Goal: Transaction & Acquisition: Purchase product/service

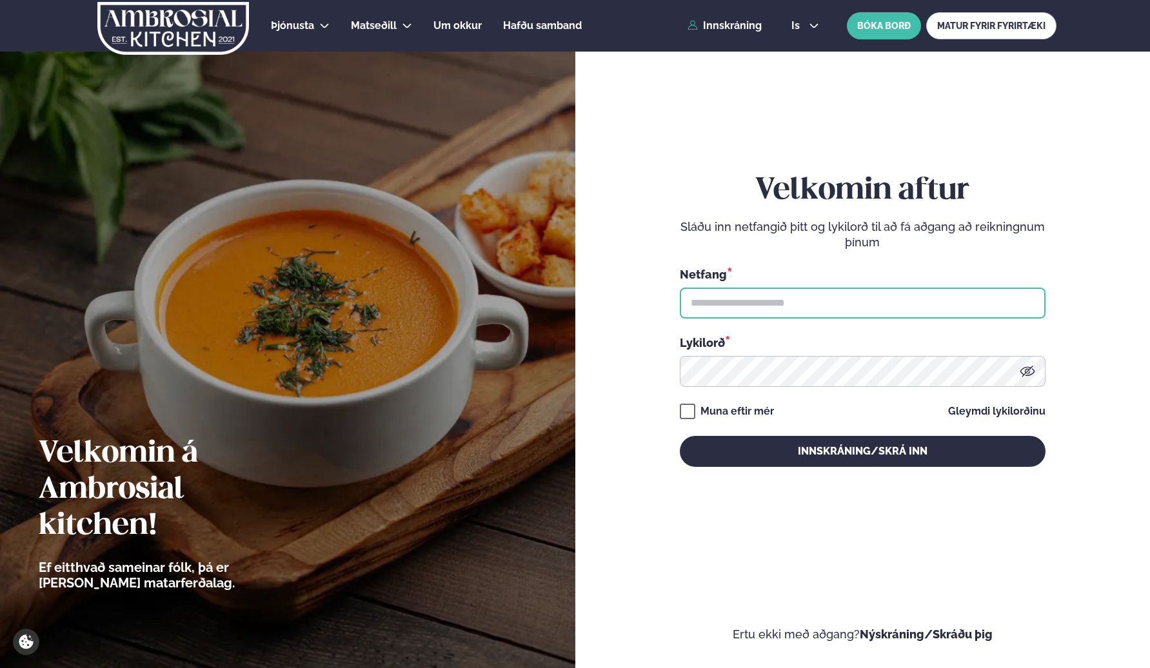
click at [829, 300] on input "text" at bounding box center [863, 303] width 366 height 31
type input "**********"
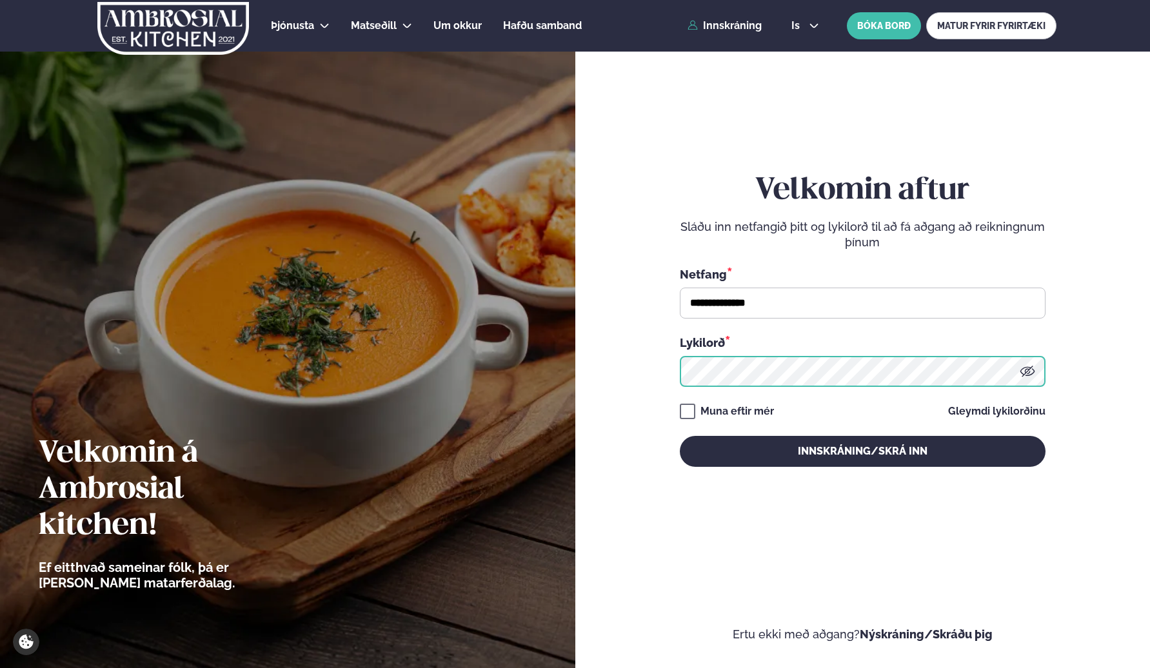
click at [680, 436] on button "Innskráning/Skrá inn" at bounding box center [863, 451] width 366 height 31
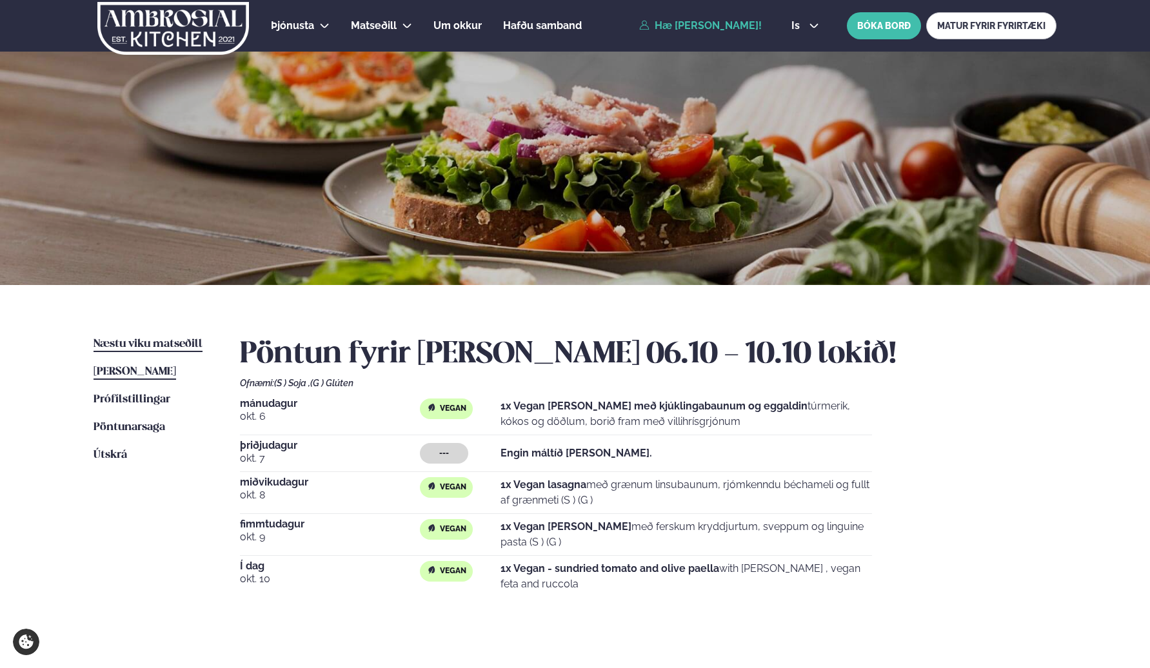
click at [180, 337] on link "Næstu [PERSON_NAME] matseðill Næsta vika" at bounding box center [148, 344] width 109 height 15
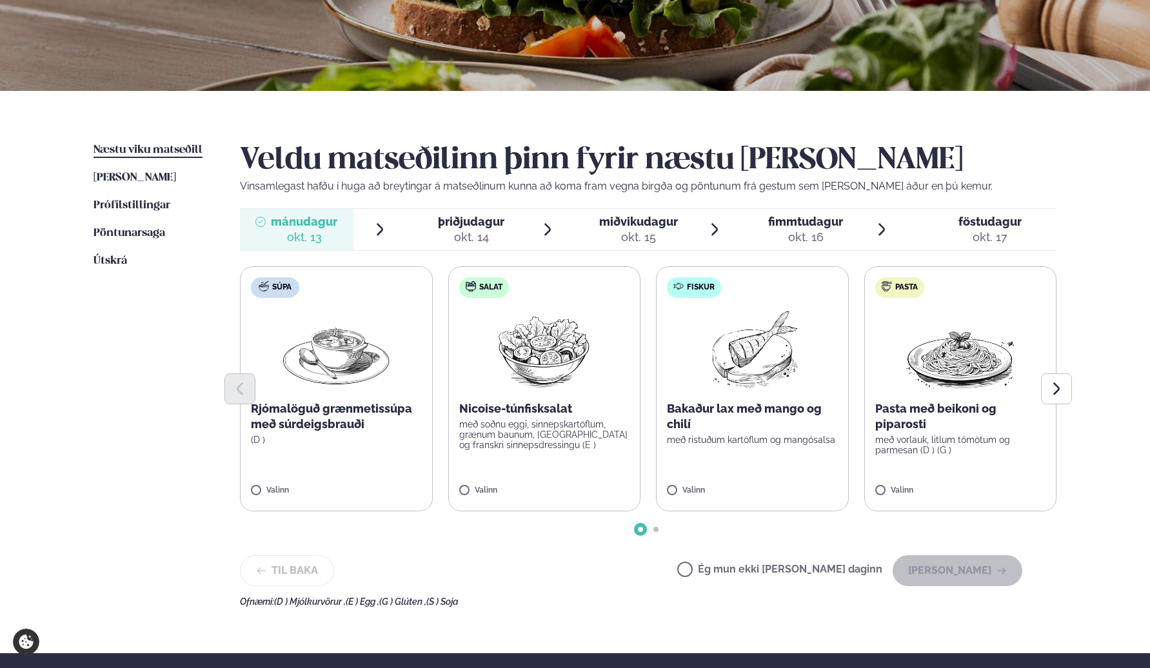
scroll to position [197, 0]
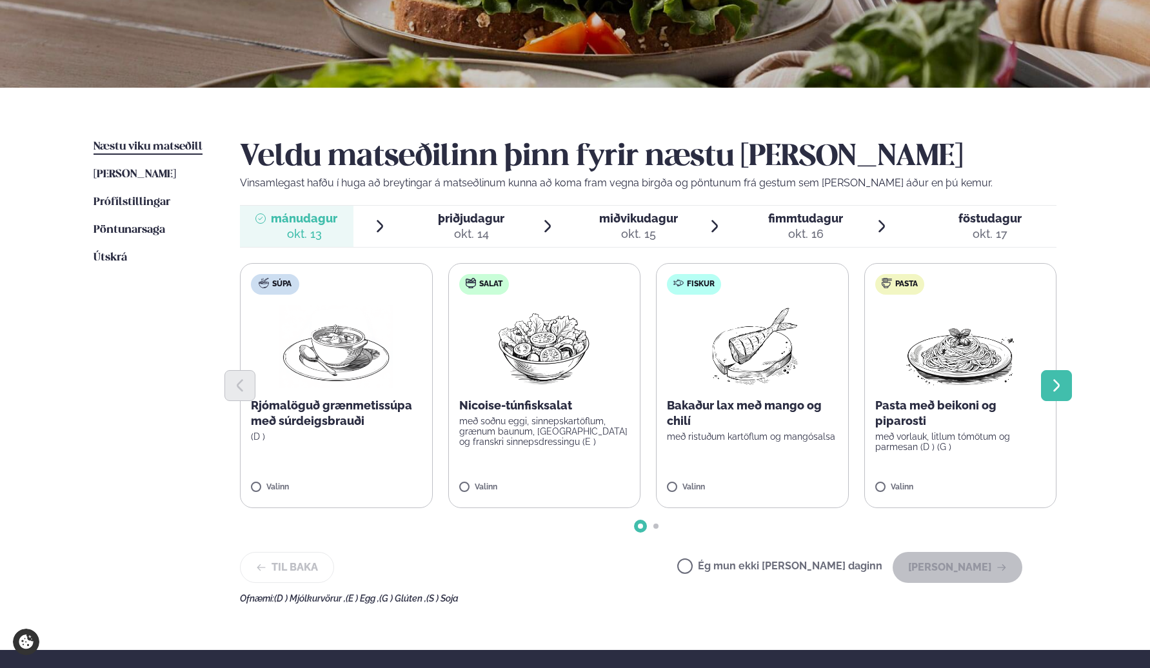
click at [1053, 383] on icon "Next slide" at bounding box center [1056, 385] width 15 height 15
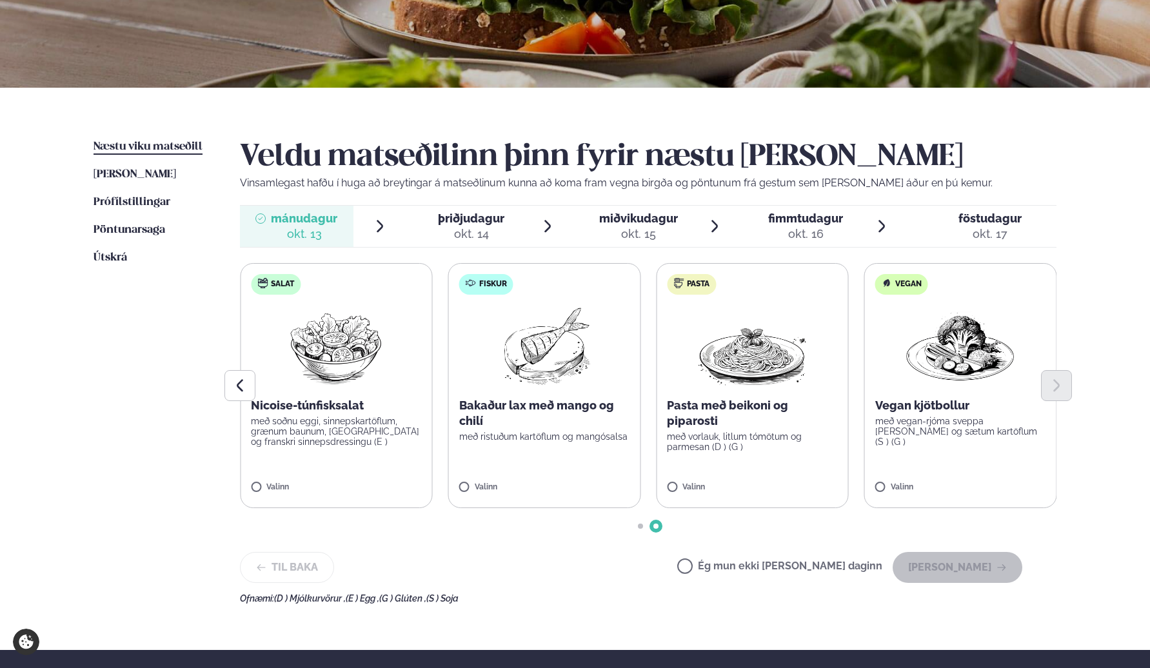
click at [903, 482] on label "Vegan Vegan kjötbollur með vegan-rjóma sveppa [PERSON_NAME] og sætum kartöflum …" at bounding box center [960, 385] width 193 height 245
click at [935, 564] on button "[PERSON_NAME]" at bounding box center [957, 567] width 130 height 31
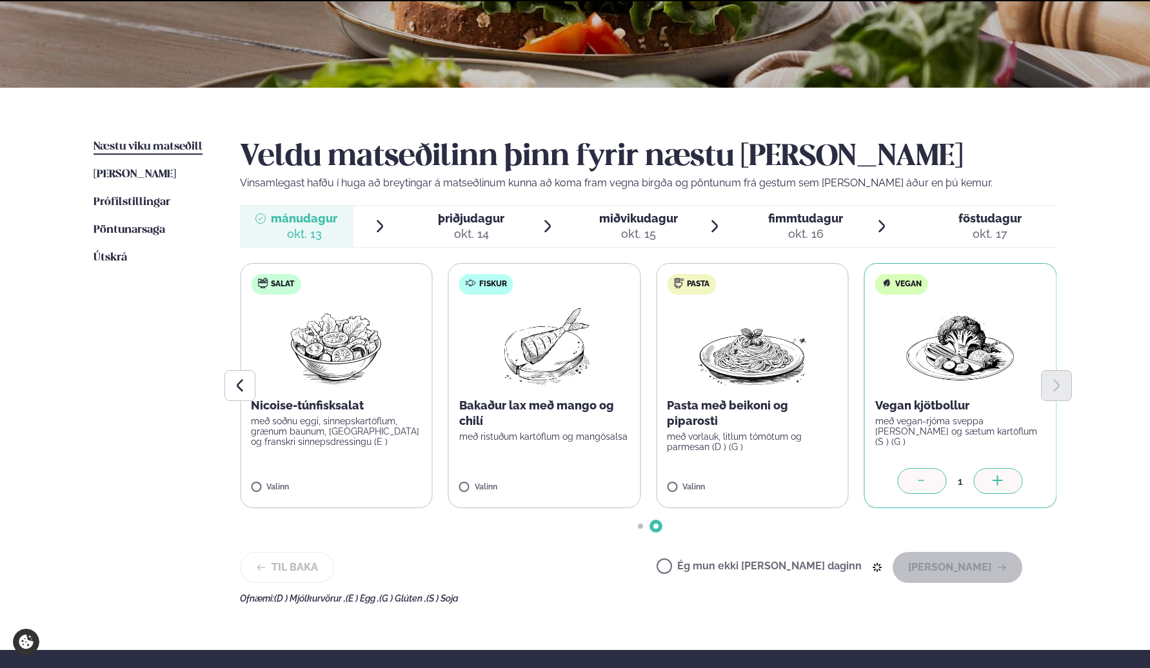
scroll to position [175, 0]
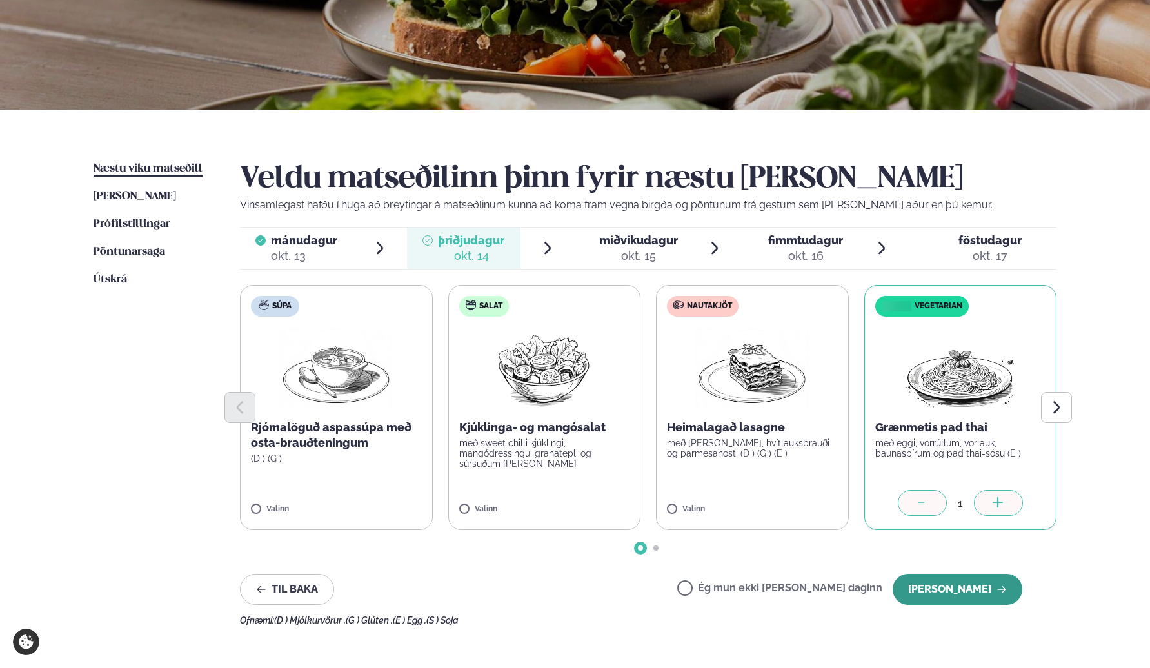
click at [938, 578] on button "[PERSON_NAME]" at bounding box center [957, 589] width 130 height 31
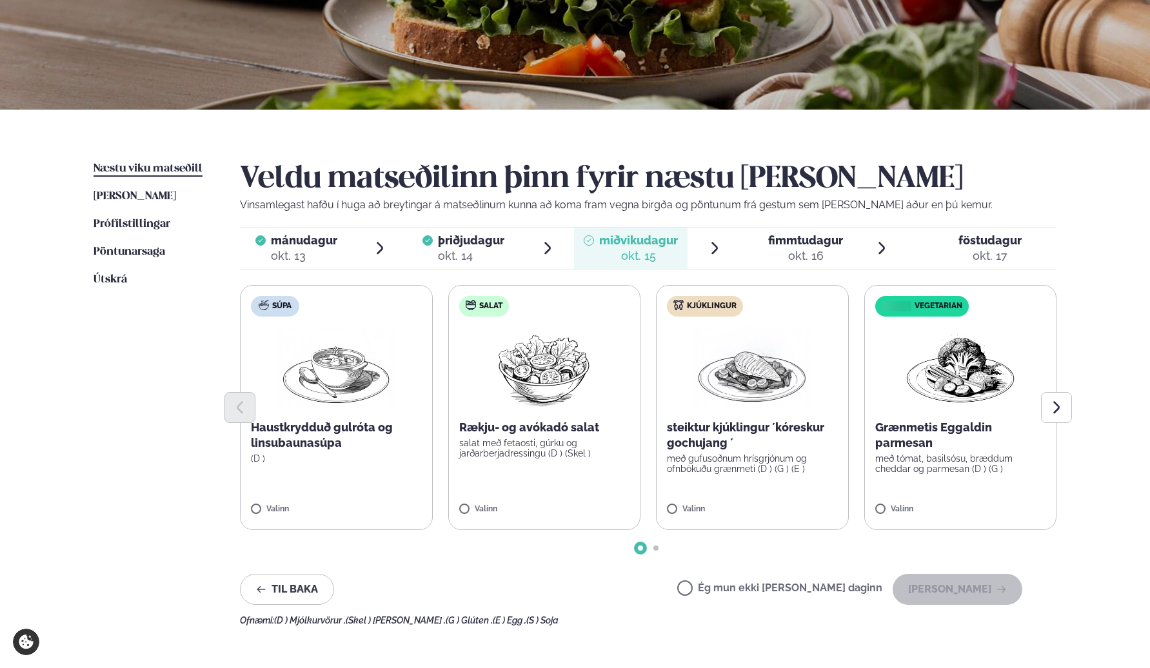
click at [806, 254] on div "okt. 16" at bounding box center [805, 255] width 75 height 15
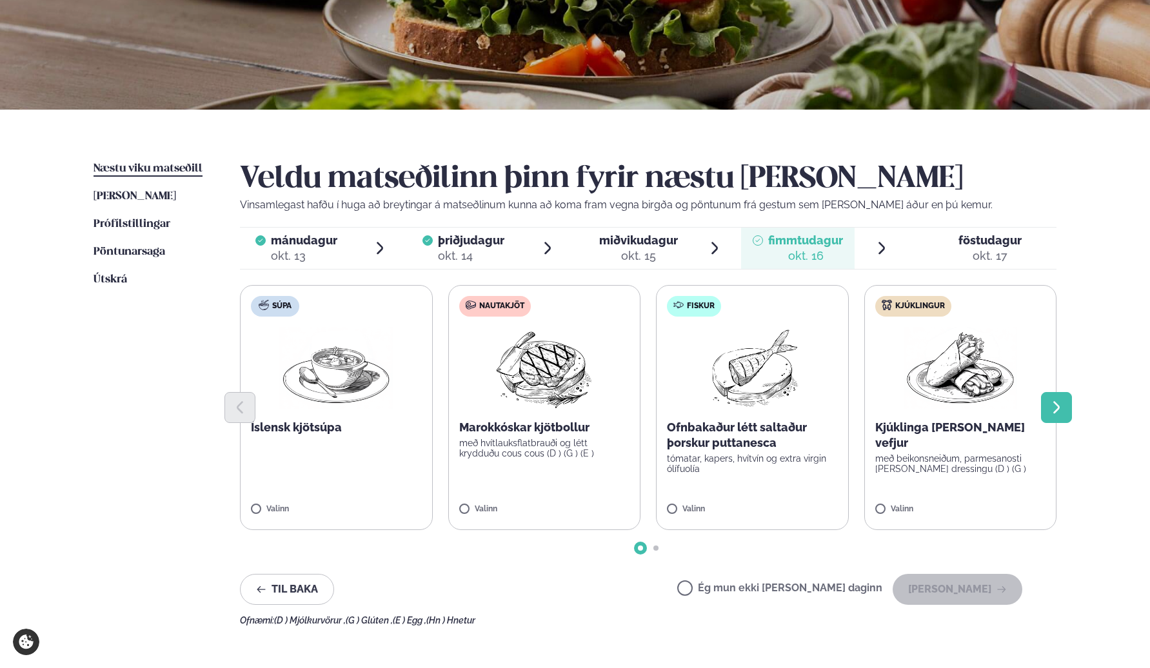
click at [1052, 406] on icon "Next slide" at bounding box center [1056, 407] width 15 height 15
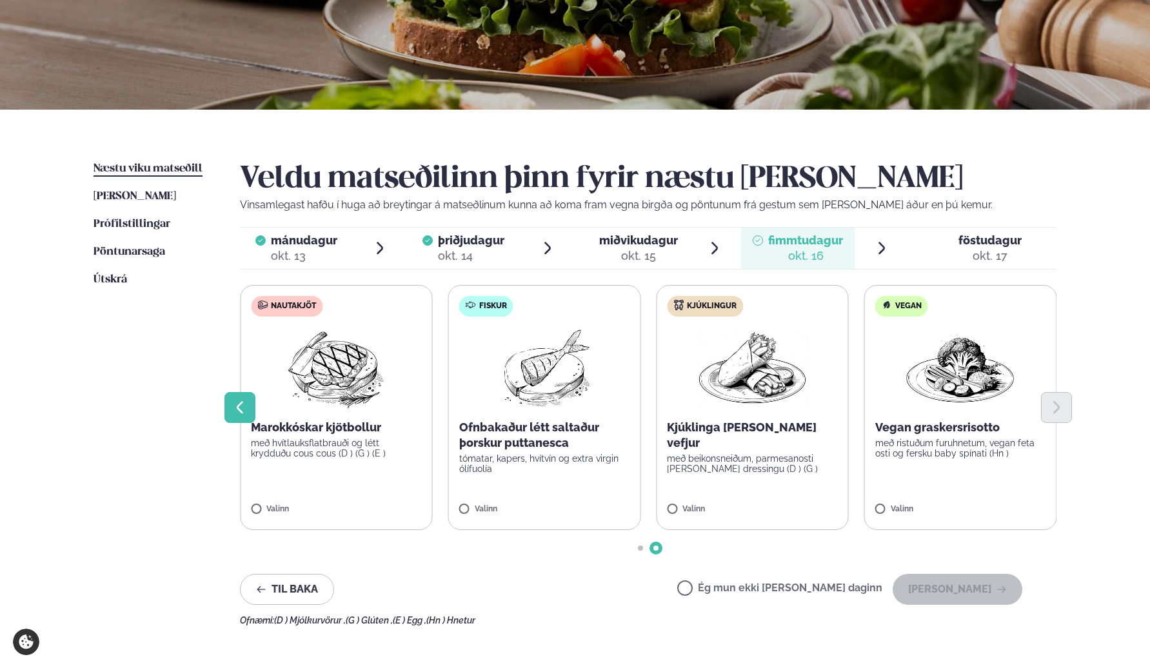
click at [241, 406] on icon "Previous slide" at bounding box center [239, 407] width 15 height 15
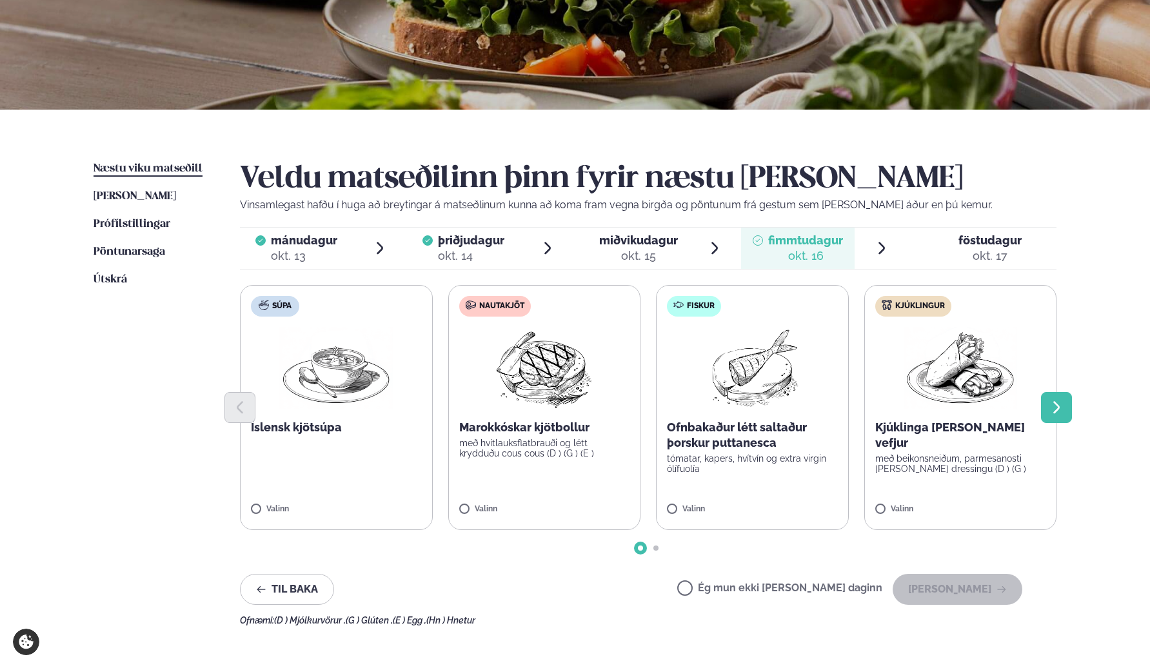
click at [1064, 407] on button "Next slide" at bounding box center [1056, 407] width 31 height 31
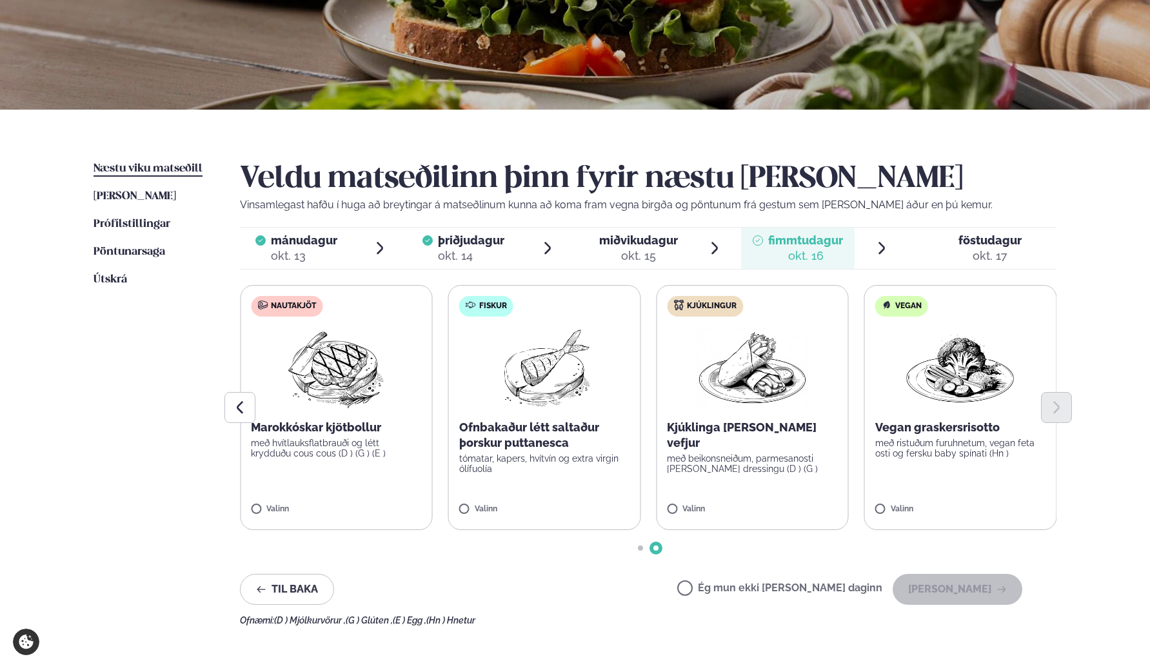
click at [976, 242] on span "föstudagur" at bounding box center [989, 240] width 63 height 14
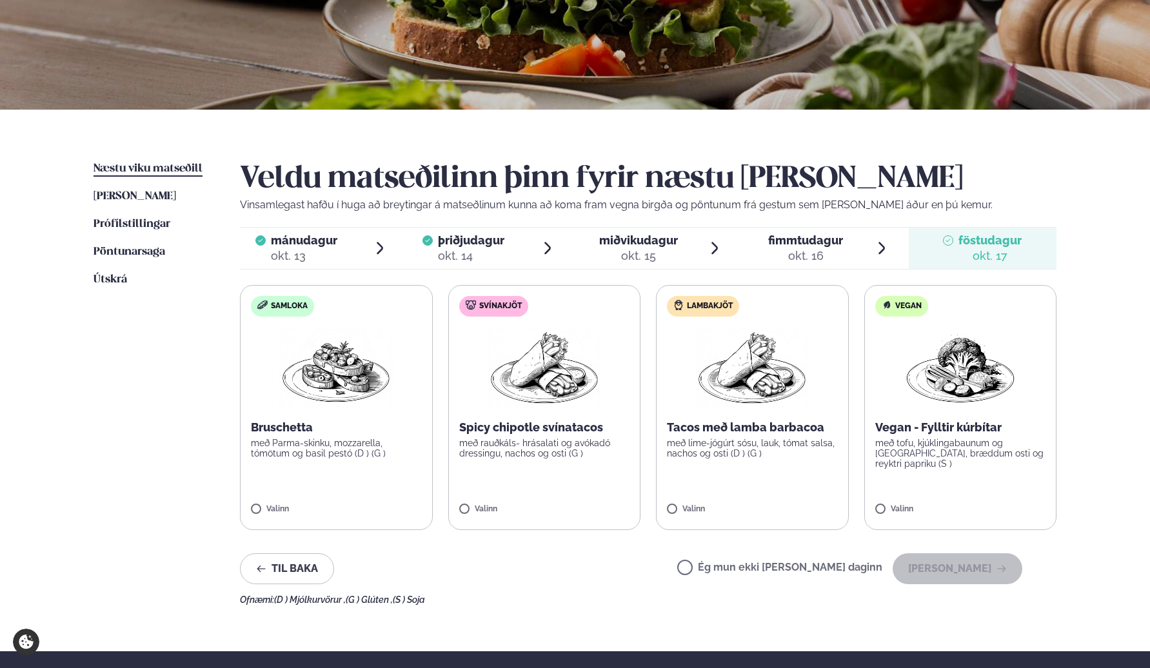
click at [634, 238] on span "miðvikudagur" at bounding box center [638, 240] width 79 height 14
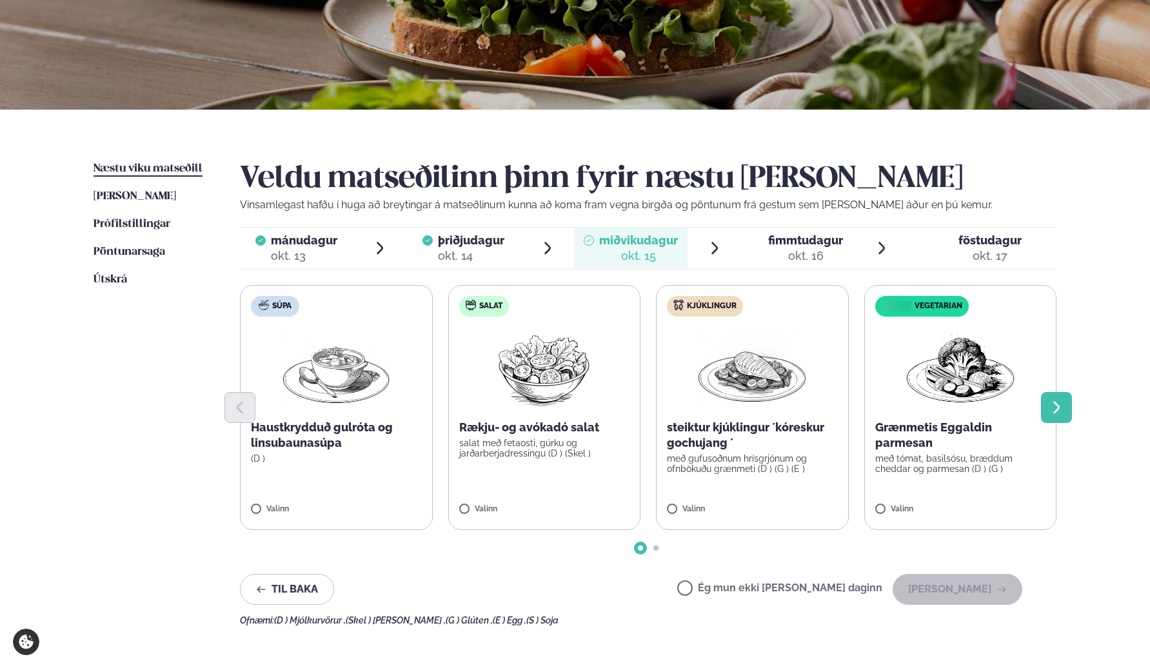
click at [1058, 409] on icon "Next slide" at bounding box center [1056, 407] width 6 height 12
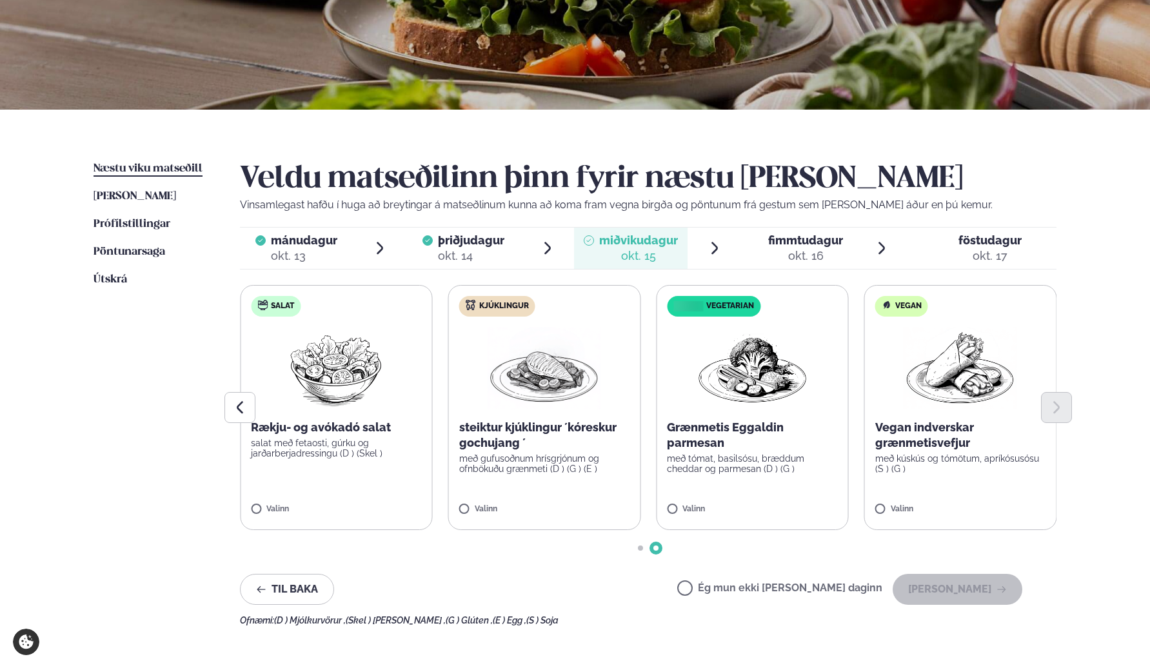
click at [827, 264] on div "okt. 16" at bounding box center [805, 255] width 75 height 15
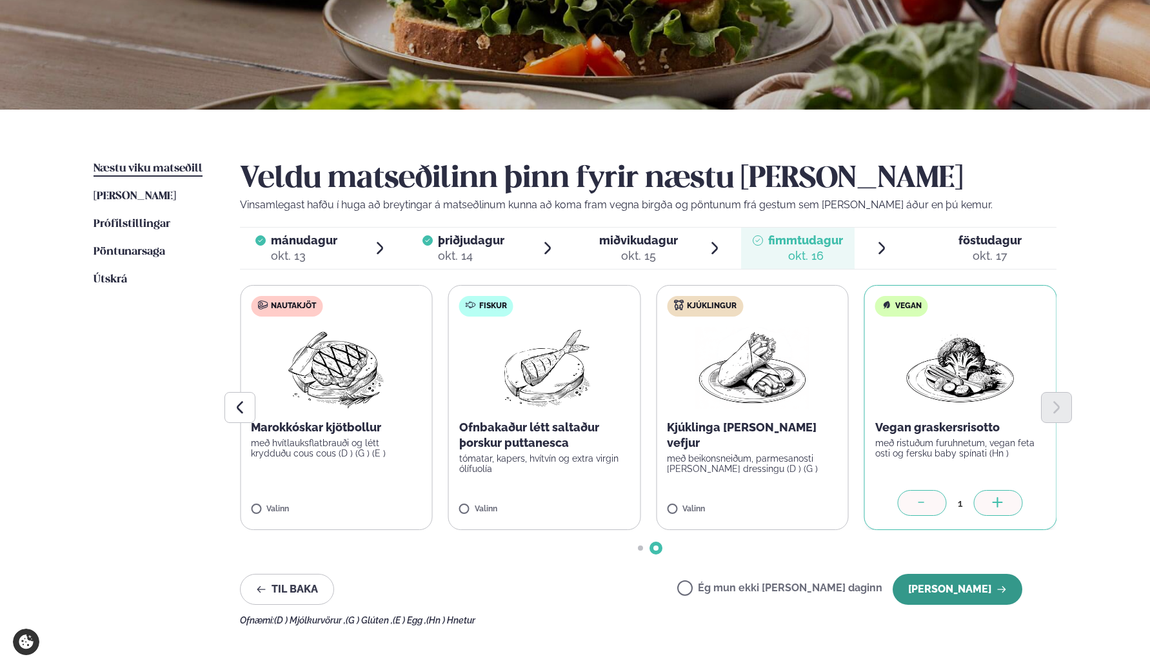
click at [958, 595] on button "[PERSON_NAME]" at bounding box center [957, 589] width 130 height 31
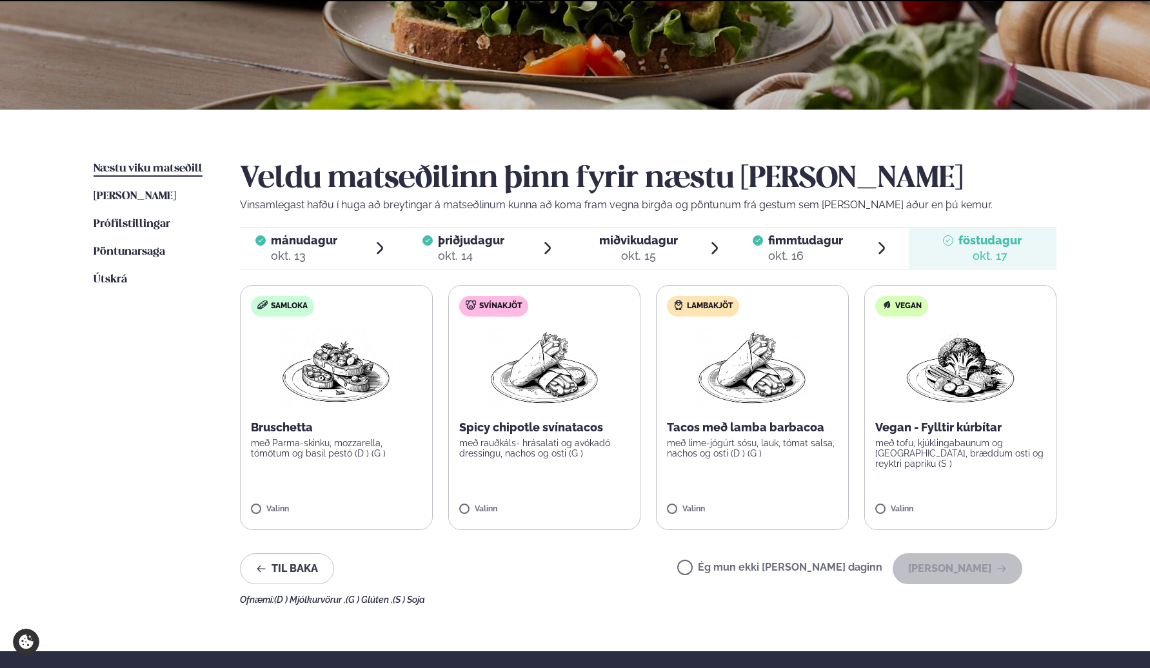
click at [960, 235] on span "föstudagur" at bounding box center [989, 240] width 63 height 14
click at [907, 480] on label "Vegan Vegan - Fylltir kúrbítar með tofu, kjúklingabaunum og [GEOGRAPHIC_DATA], …" at bounding box center [960, 407] width 193 height 245
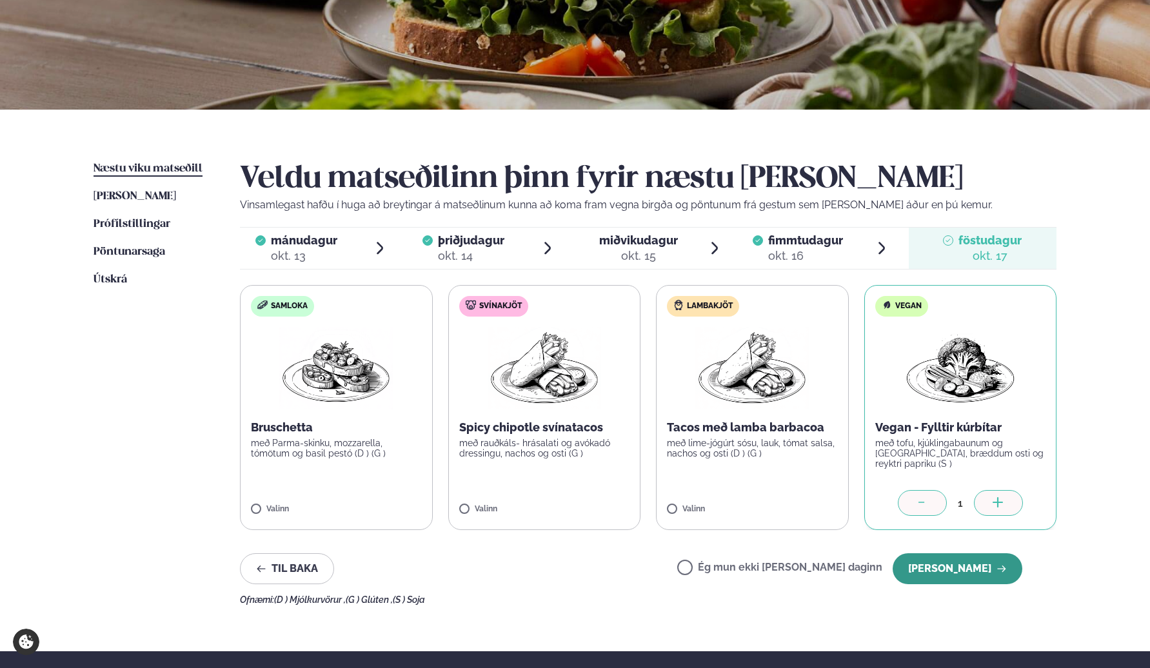
click at [963, 562] on button "[PERSON_NAME]" at bounding box center [957, 568] width 130 height 31
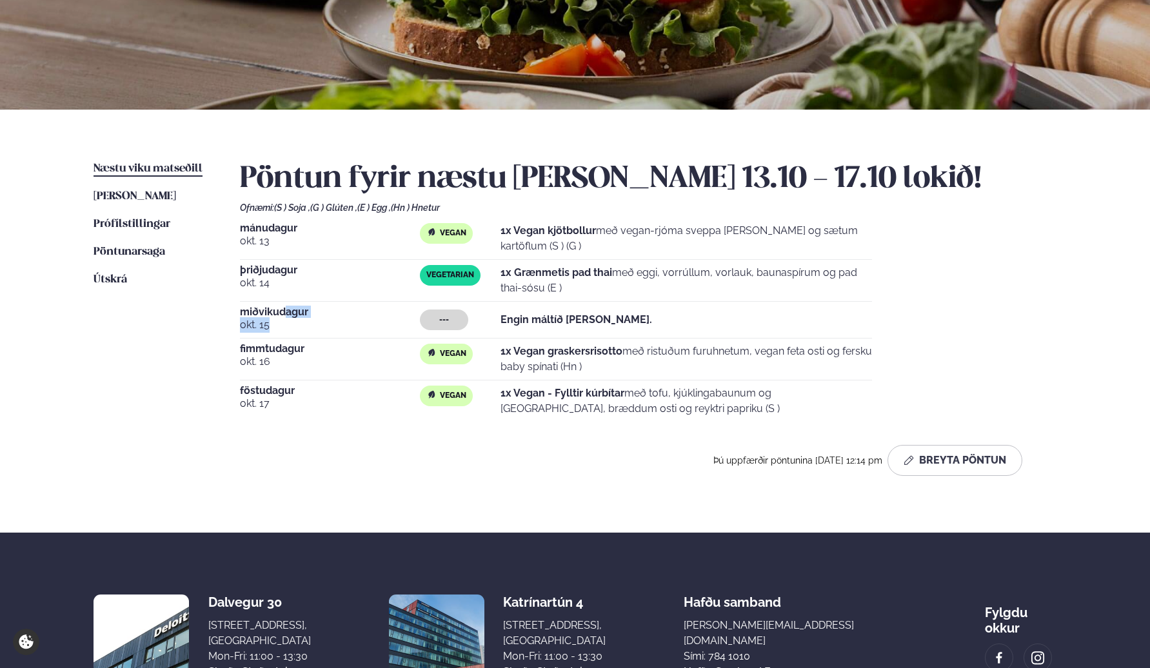
drag, startPoint x: 277, startPoint y: 314, endPoint x: 290, endPoint y: 310, distance: 13.7
click at [290, 311] on div "[DATE]" at bounding box center [330, 320] width 180 height 26
click at [290, 310] on span "miðvikudagur" at bounding box center [330, 312] width 180 height 10
